Goal: Task Accomplishment & Management: Manage account settings

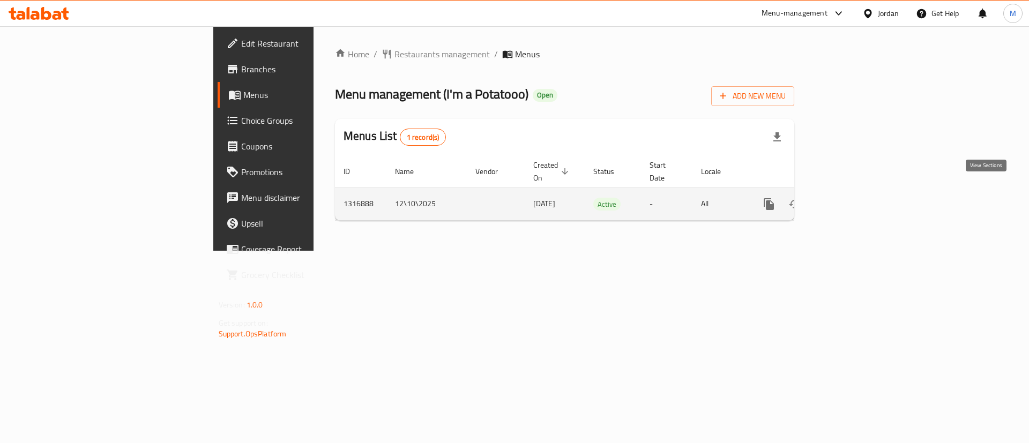
click at [853, 198] on icon "enhanced table" at bounding box center [846, 204] width 13 height 13
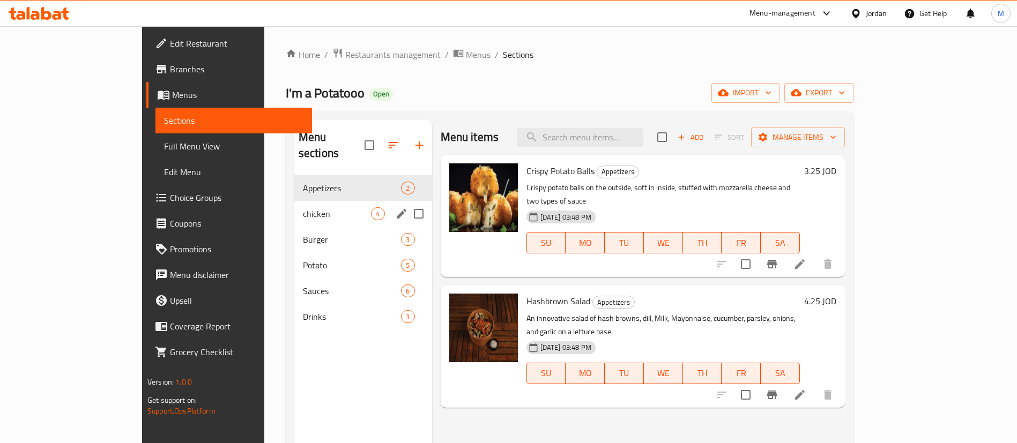
click at [300, 201] on div "chicken 4" at bounding box center [363, 214] width 138 height 26
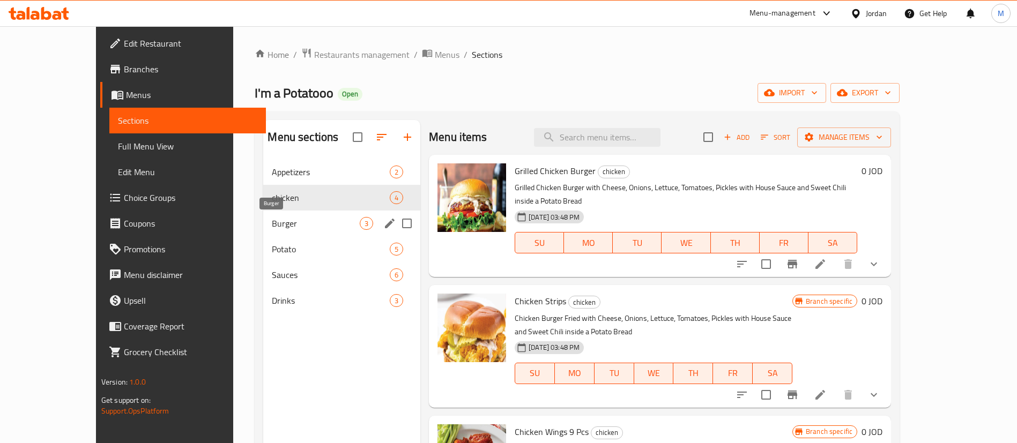
click at [303, 224] on span "Burger" at bounding box center [316, 223] width 88 height 13
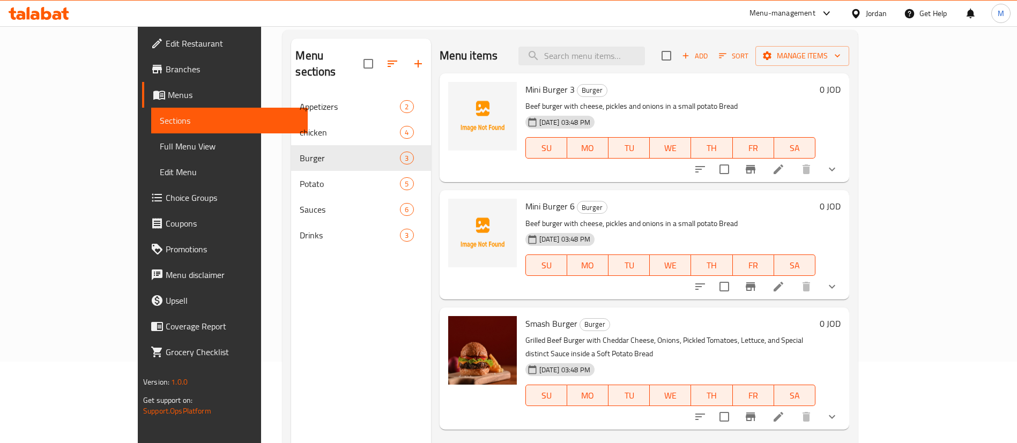
scroll to position [80, 0]
click at [452, 216] on span "upload picture" at bounding box center [462, 214] width 21 height 13
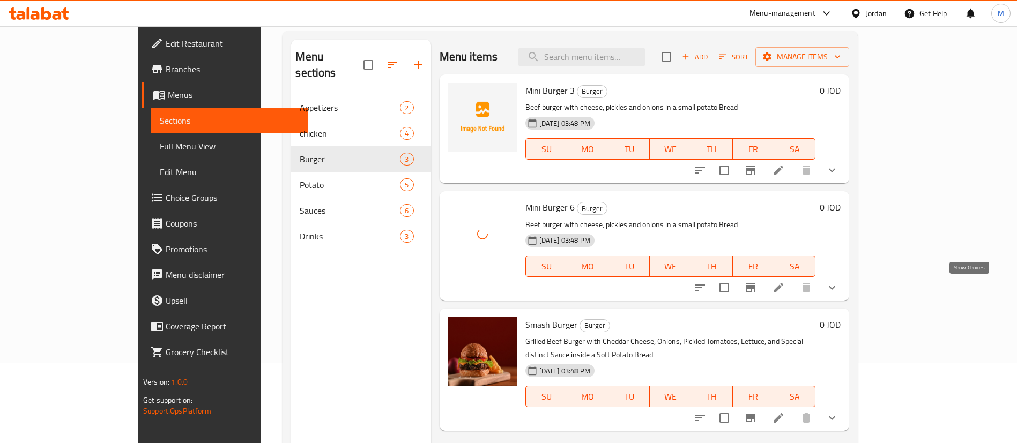
click at [838, 290] on icon "show more" at bounding box center [831, 287] width 13 height 13
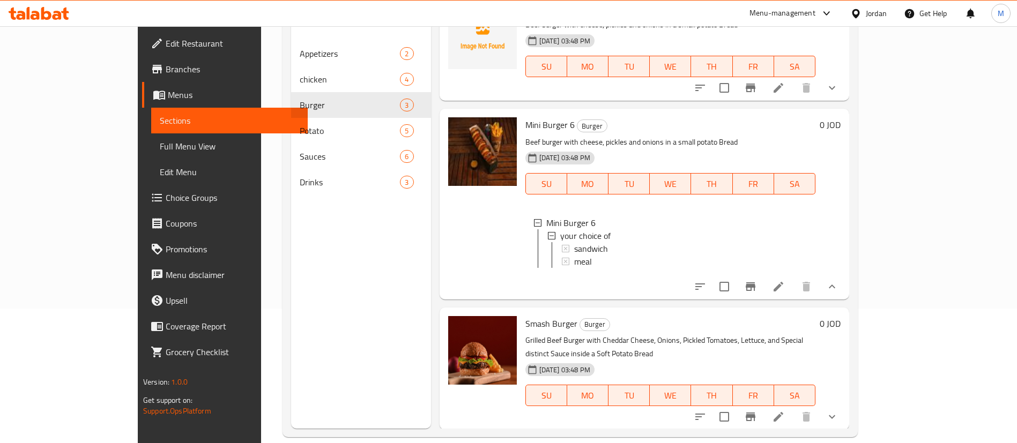
scroll to position [150, 0]
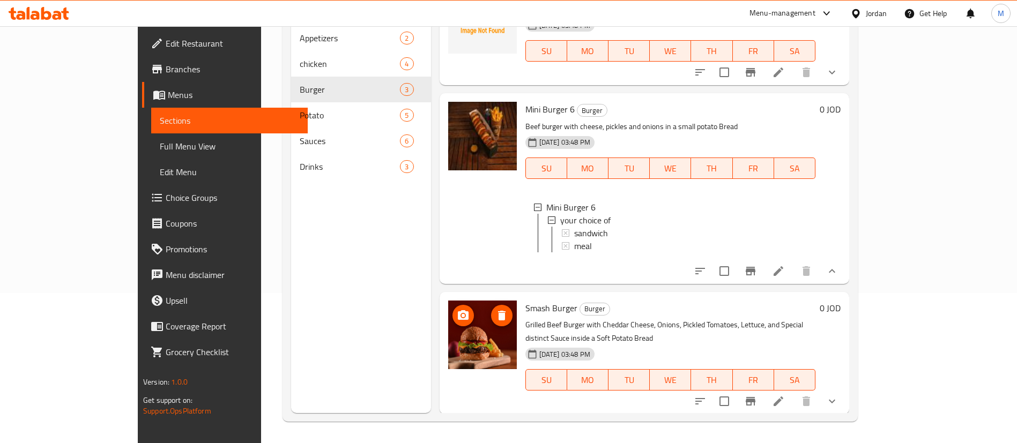
click at [458, 320] on icon "upload picture" at bounding box center [463, 315] width 11 height 10
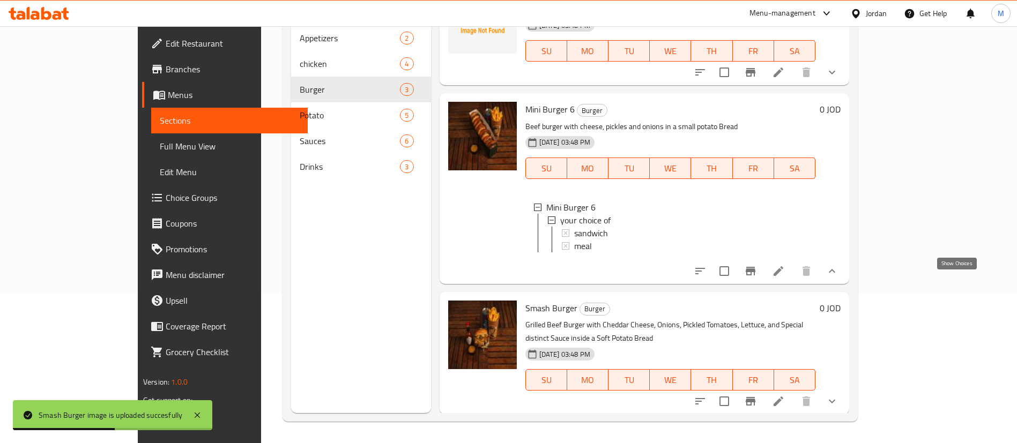
click at [838, 278] on icon "show more" at bounding box center [831, 271] width 13 height 13
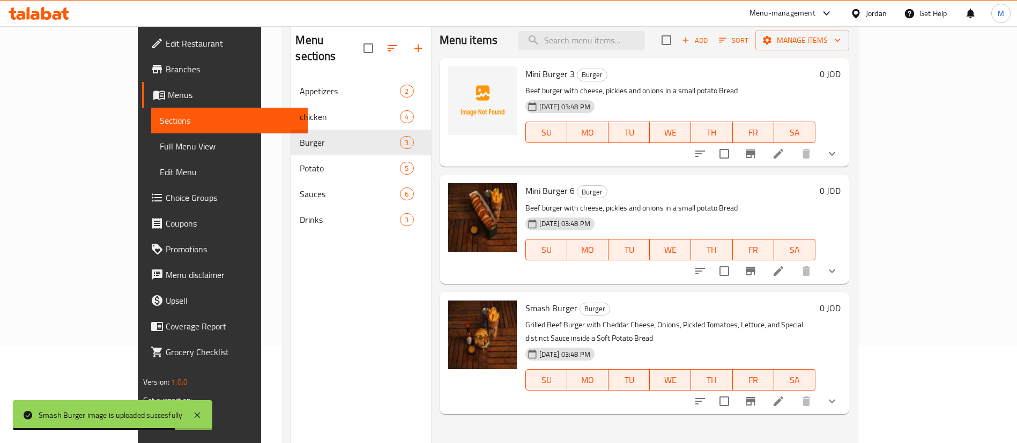
scroll to position [94, 0]
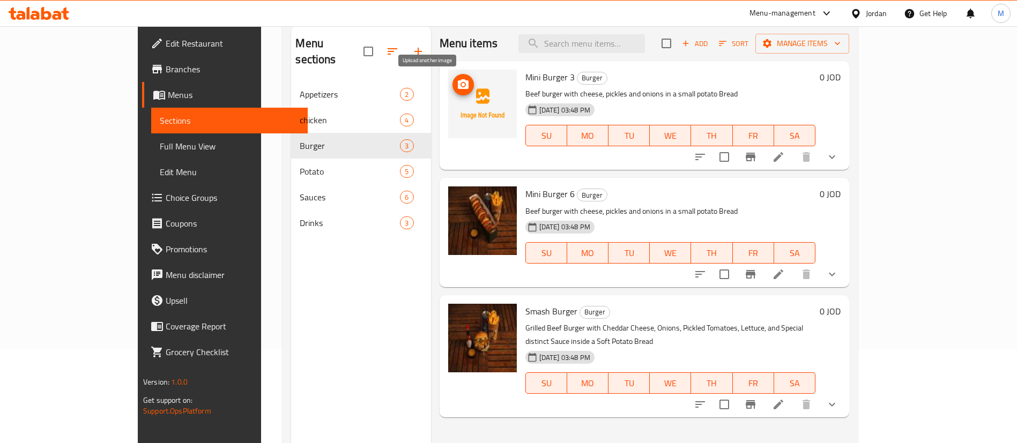
click at [461, 85] on circle "upload picture" at bounding box center [462, 84] width 3 height 3
